Goal: Task Accomplishment & Management: Manage account settings

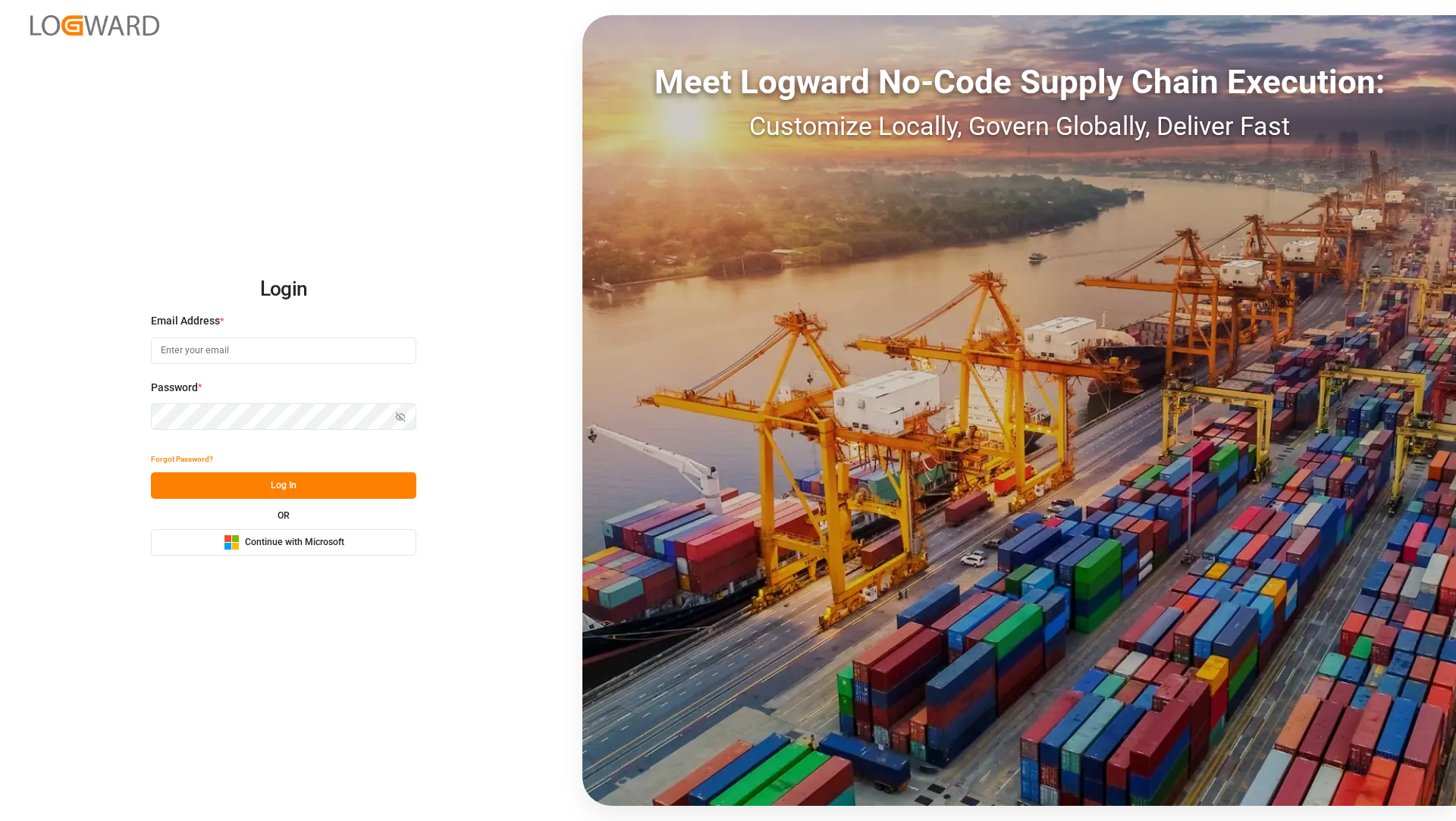
click at [315, 551] on div "Microsoft Logo Continue with Microsoft" at bounding box center [284, 542] width 121 height 16
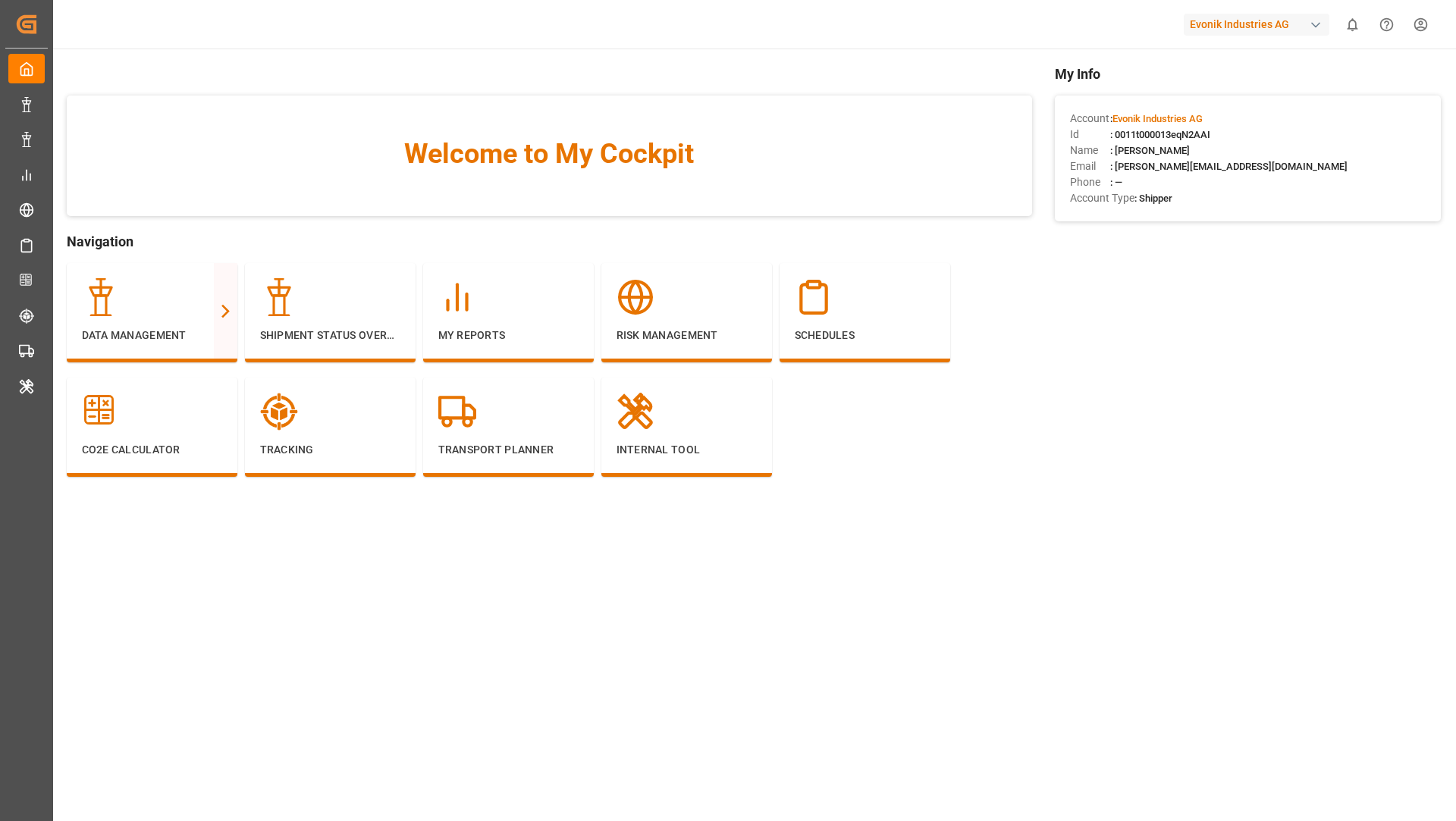
click at [1228, 25] on div "Evonik Industries AG" at bounding box center [1256, 25] width 146 height 22
type input "stepa"
click at [1245, 100] on div "ST [PERSON_NAME]-C6OGII" at bounding box center [1260, 103] width 259 height 34
